Goal: Navigation & Orientation: Find specific page/section

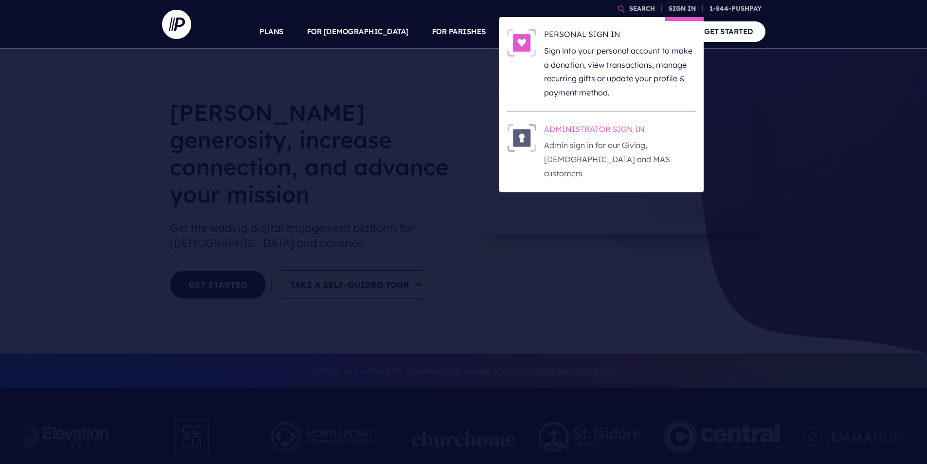
click at [611, 132] on h6 "ADMINISTRATOR SIGN IN" at bounding box center [620, 131] width 152 height 15
click at [694, 7] on link "SIGN IN" at bounding box center [682, 8] width 35 height 17
click at [659, 146] on p "Admin sign in for our Giving, [DEMOGRAPHIC_DATA] and MAS customers" at bounding box center [620, 159] width 152 height 42
